Goal: Task Accomplishment & Management: Manage account settings

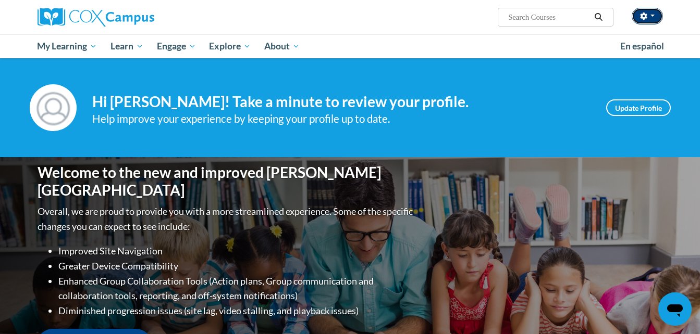
click at [647, 19] on button "button" at bounding box center [646, 16] width 31 height 17
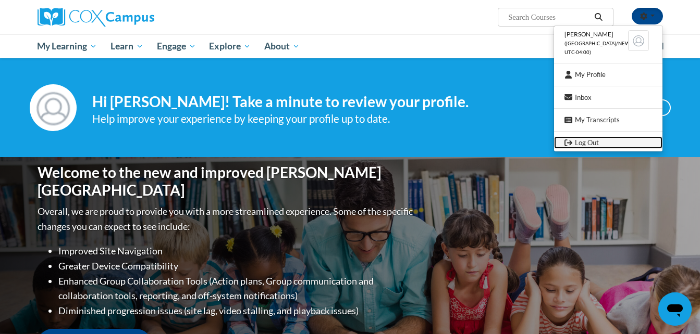
click at [599, 141] on link "Log Out" at bounding box center [608, 142] width 108 height 13
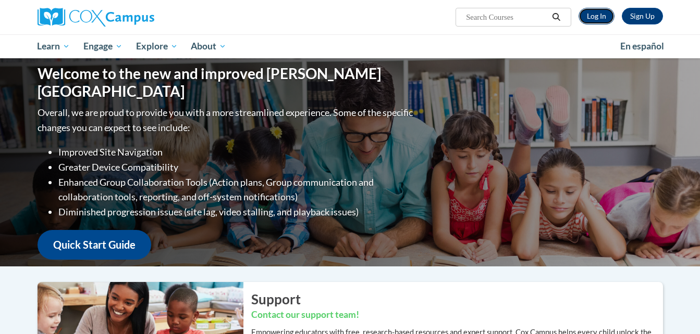
click at [586, 15] on link "Log In" at bounding box center [596, 16] width 36 height 17
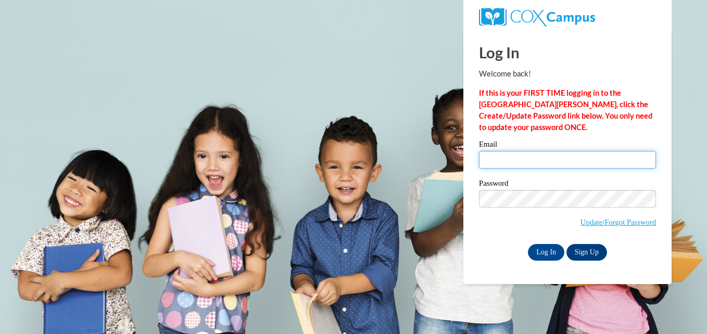
click at [562, 156] on input "Email" at bounding box center [567, 160] width 177 height 18
type input "katyagabriel112706@gmail.com"
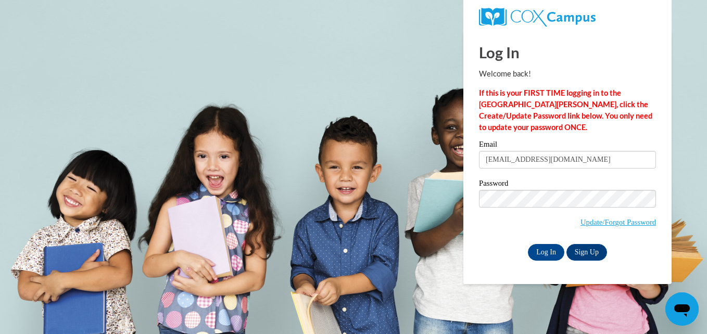
drag, startPoint x: 590, startPoint y: 161, endPoint x: 429, endPoint y: 154, distance: 160.6
click at [429, 154] on body "Log In Welcome back! If this is your FIRST TIME logging in to the NEW Cox Campu…" at bounding box center [353, 167] width 707 height 334
type input "mercedes.melchor2008@gmail.com"
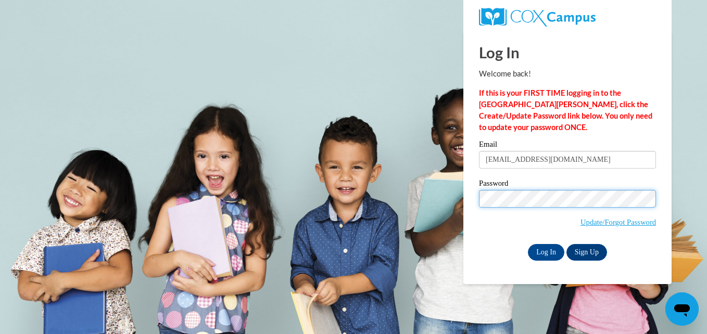
click at [355, 179] on body "Log In Welcome back! If this is your FIRST TIME logging in to the NEW Cox Campu…" at bounding box center [353, 167] width 707 height 334
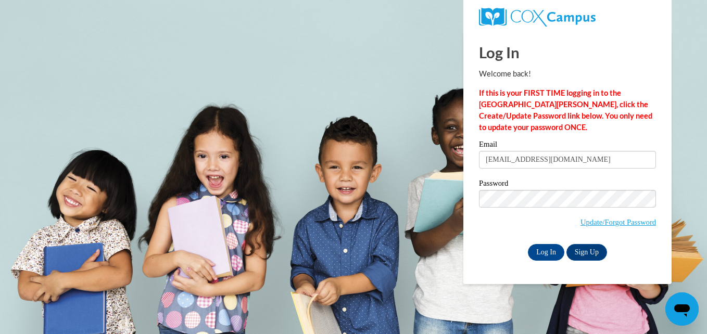
click at [480, 238] on div "Password Update/Forgot Password" at bounding box center [567, 210] width 177 height 61
click at [553, 266] on div "Log In Welcome back! If this is your FIRST TIME logging in to the NEW Cox Campu…" at bounding box center [568, 157] width 224 height 253
click at [543, 257] on input "Log In" at bounding box center [546, 252] width 36 height 17
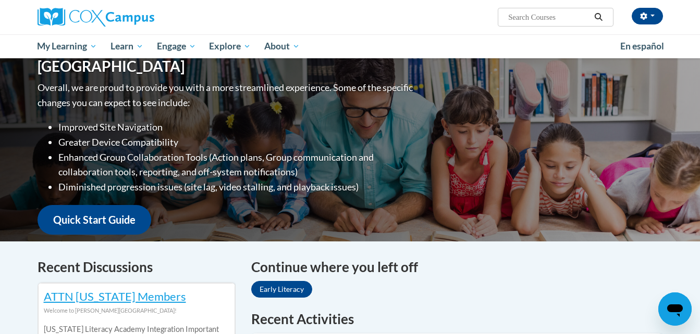
scroll to position [301, 0]
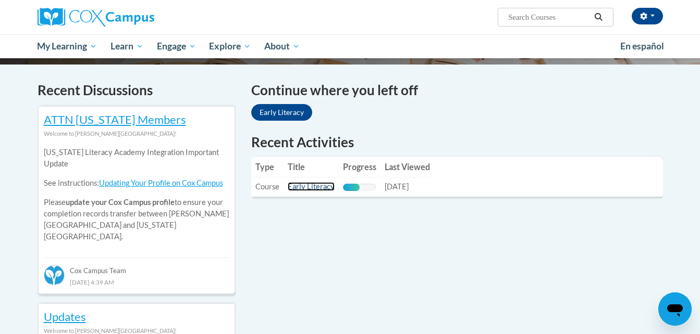
click at [315, 186] on link "Early Literacy" at bounding box center [311, 186] width 47 height 9
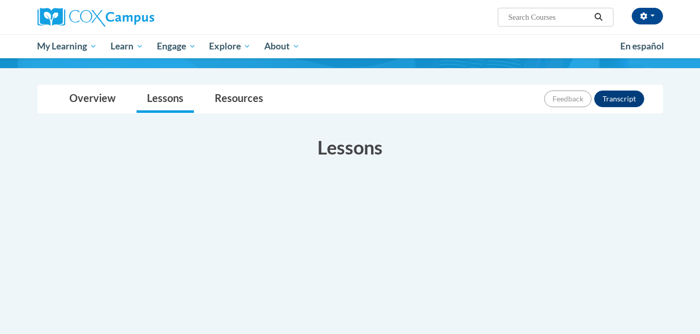
click at [317, 188] on div "Active" at bounding box center [350, 228] width 625 height 94
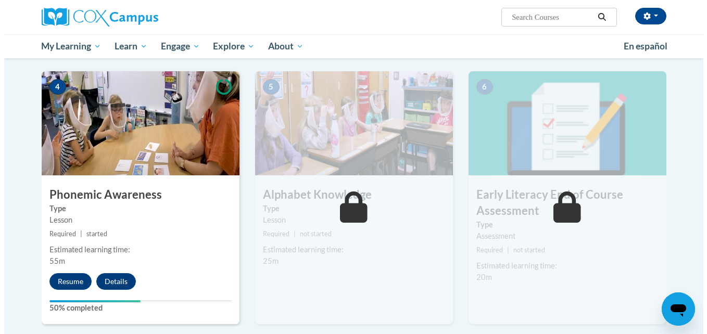
scroll to position [489, 0]
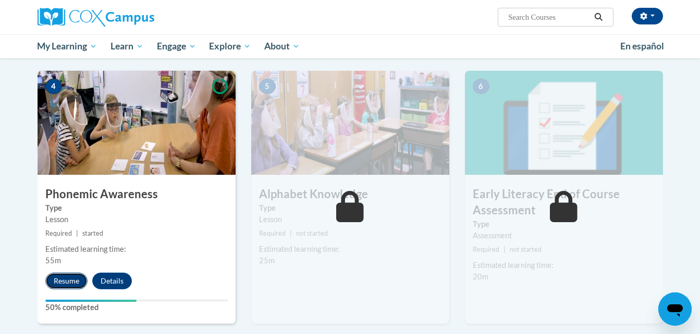
click at [57, 285] on button "Resume" at bounding box center [66, 281] width 42 height 17
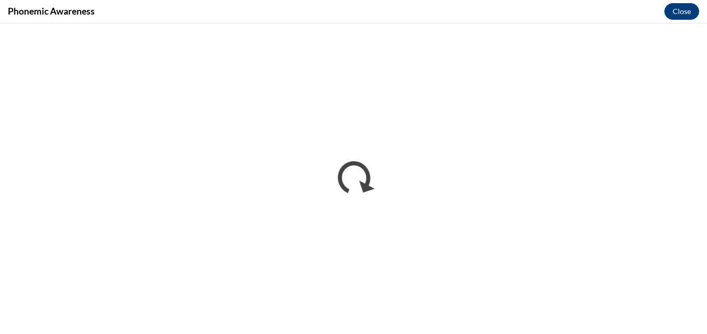
scroll to position [0, 0]
